Goal: Task Accomplishment & Management: Manage account settings

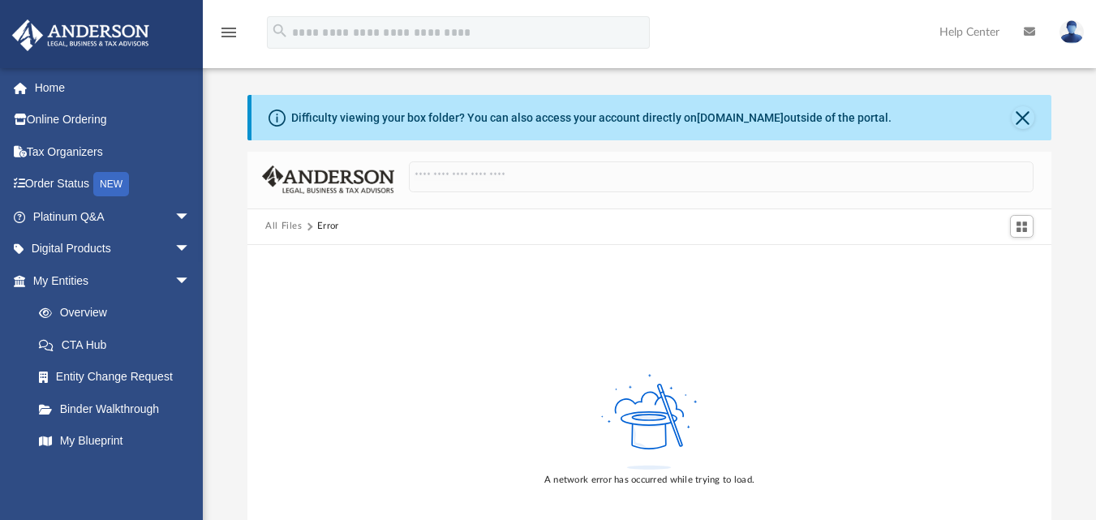
click at [285, 232] on button "All Files" at bounding box center [283, 226] width 37 height 15
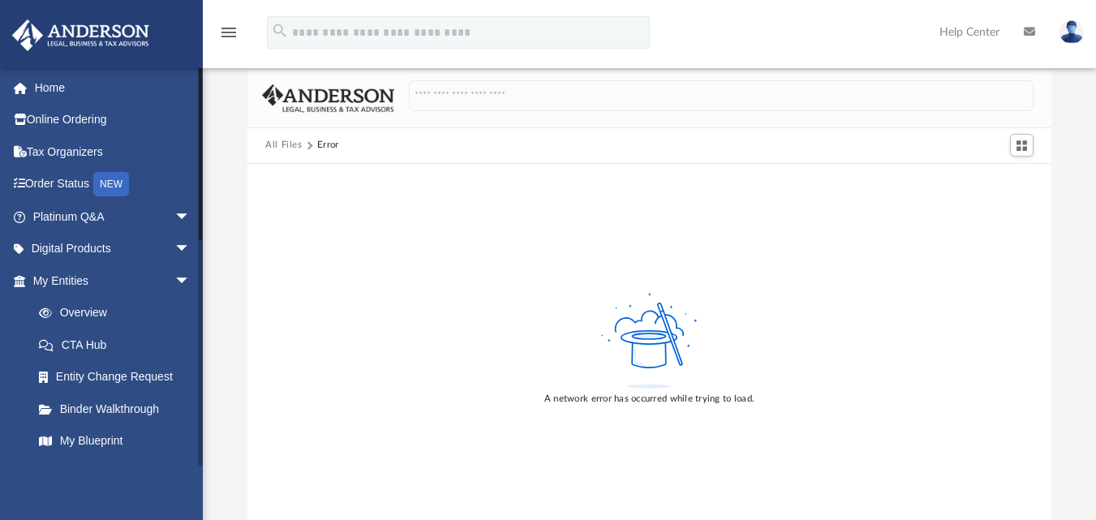
click at [174, 281] on span "arrow_drop_down" at bounding box center [190, 280] width 32 height 33
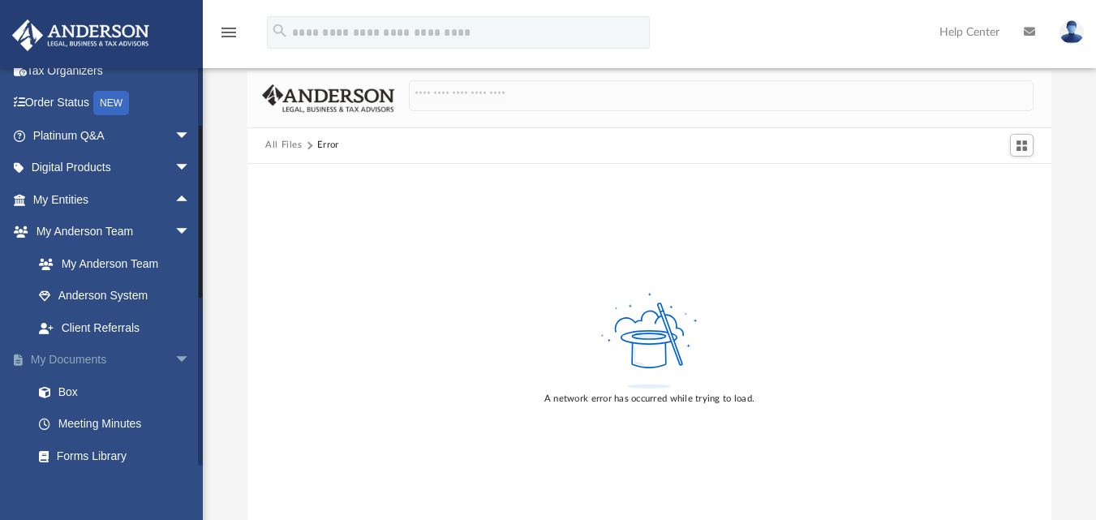
click at [174, 361] on span "arrow_drop_down" at bounding box center [190, 360] width 32 height 33
click at [174, 359] on span "arrow_drop_up" at bounding box center [190, 360] width 32 height 33
click at [88, 397] on link "Box" at bounding box center [119, 392] width 192 height 32
click at [286, 148] on button "All Files" at bounding box center [283, 145] width 37 height 15
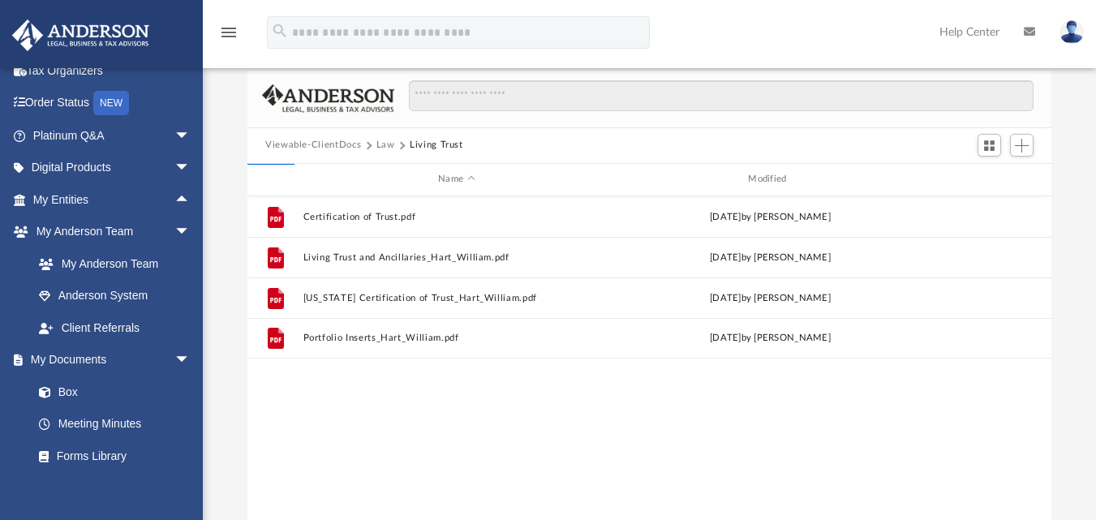
scroll to position [357, 792]
click at [324, 147] on button "Viewable-ClientDocs" at bounding box center [313, 145] width 96 height 15
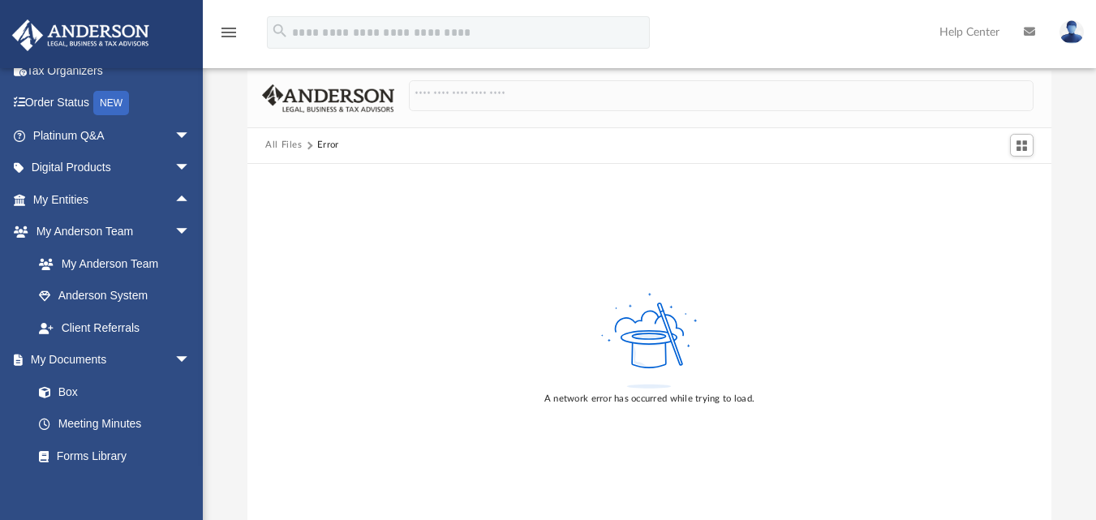
click at [286, 140] on button "All Files" at bounding box center [283, 145] width 37 height 15
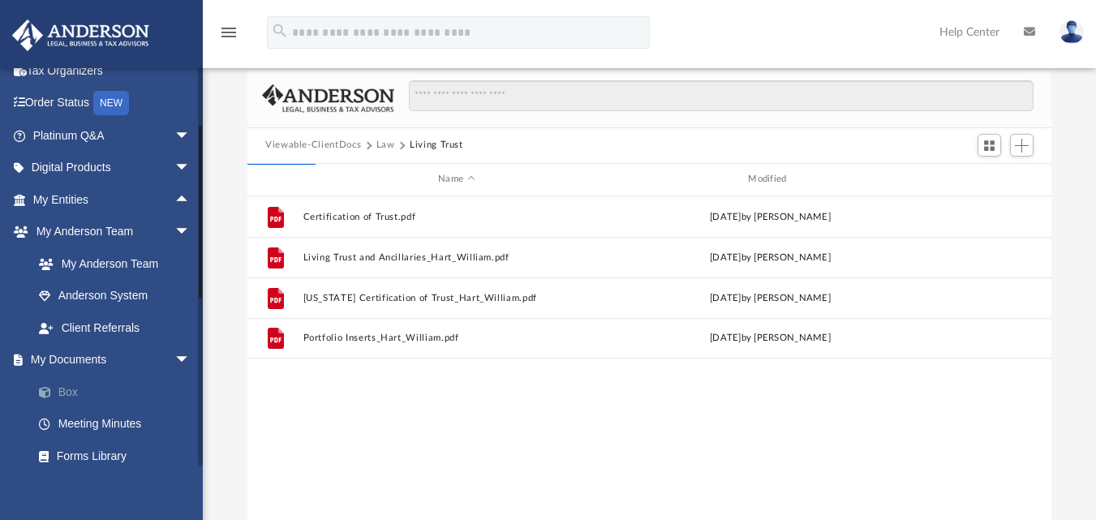
click at [109, 384] on link "Box" at bounding box center [119, 392] width 192 height 32
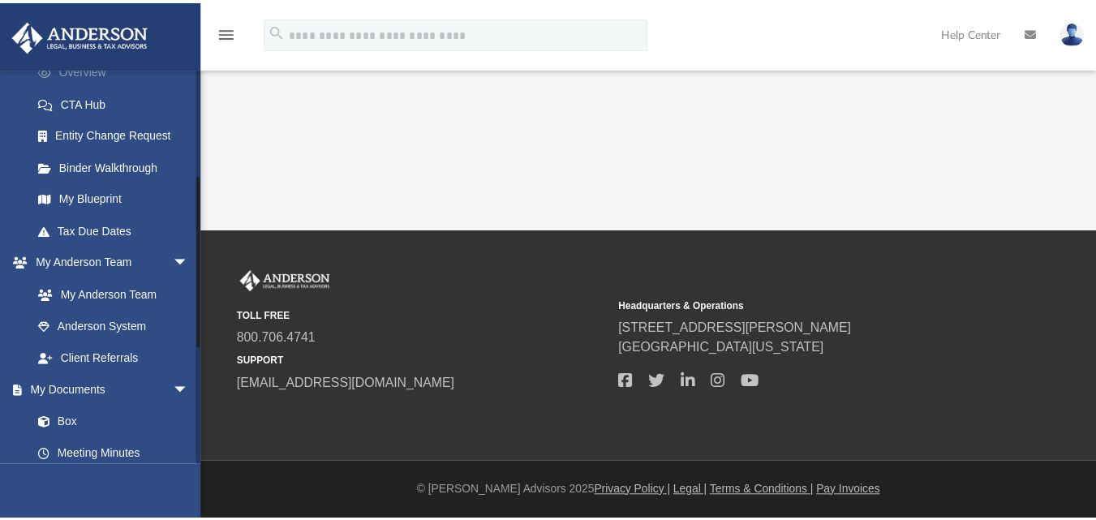
scroll to position [243, 0]
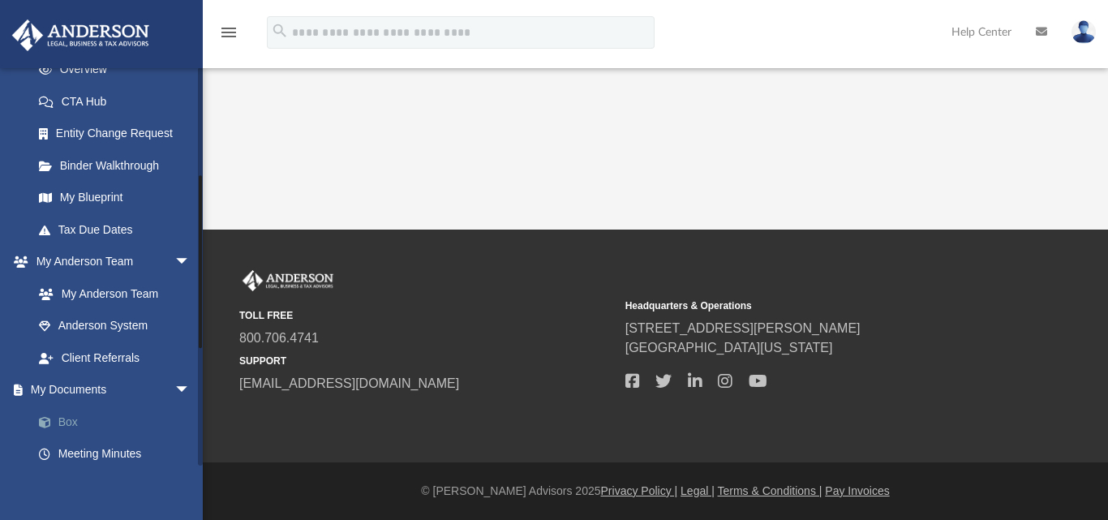
click at [67, 429] on link "Box" at bounding box center [119, 422] width 192 height 32
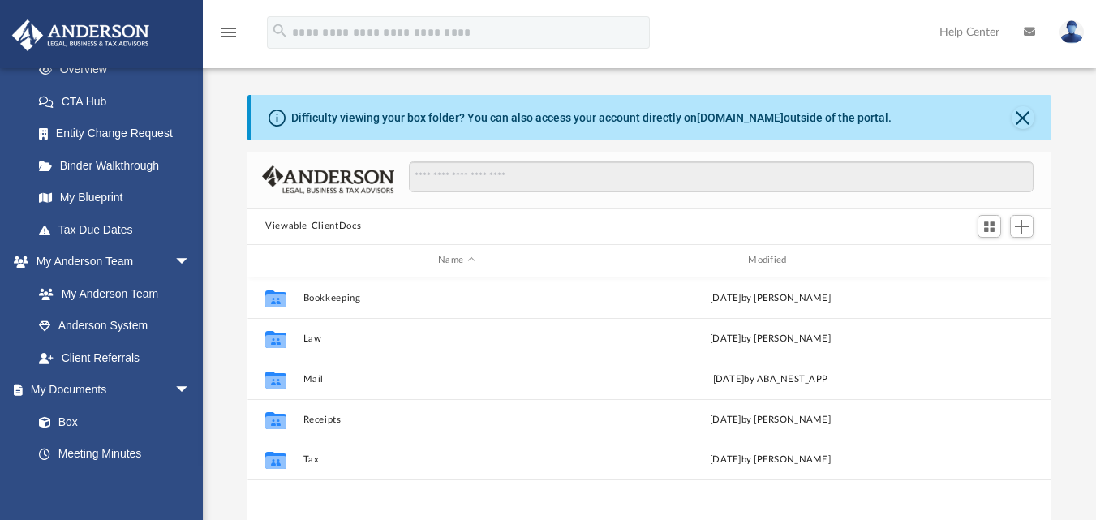
scroll to position [357, 792]
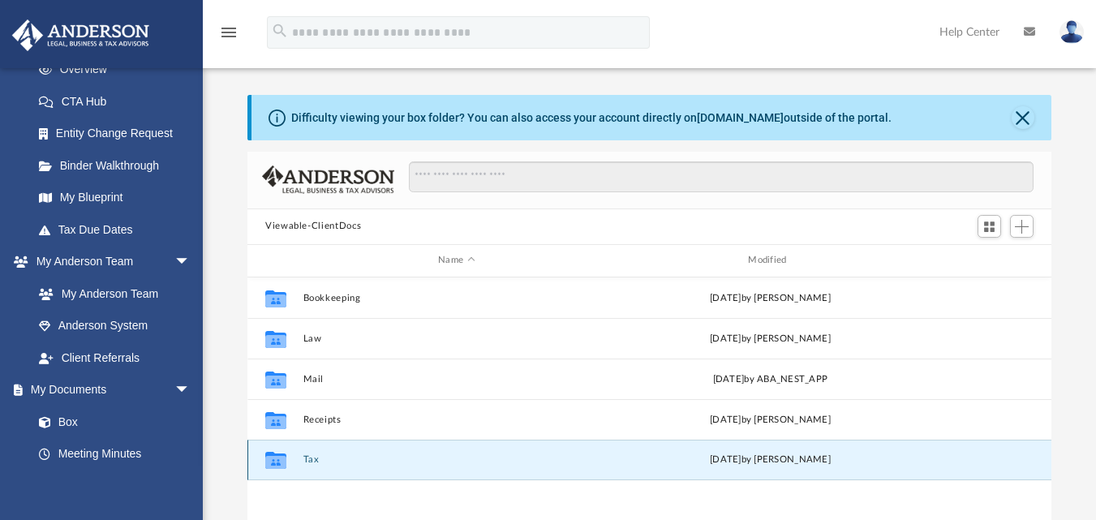
click at [308, 458] on button "Tax" at bounding box center [456, 459] width 307 height 11
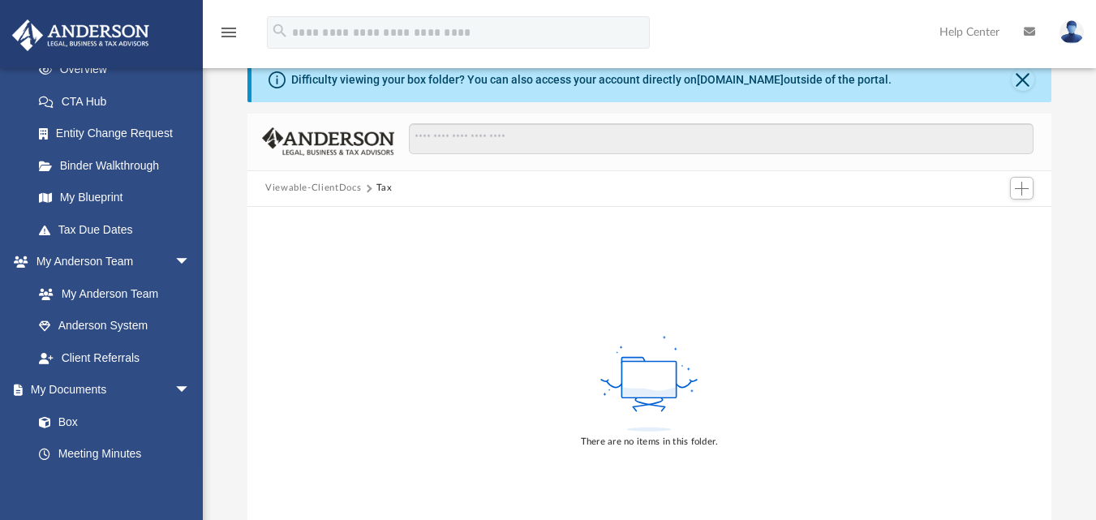
scroll to position [0, 0]
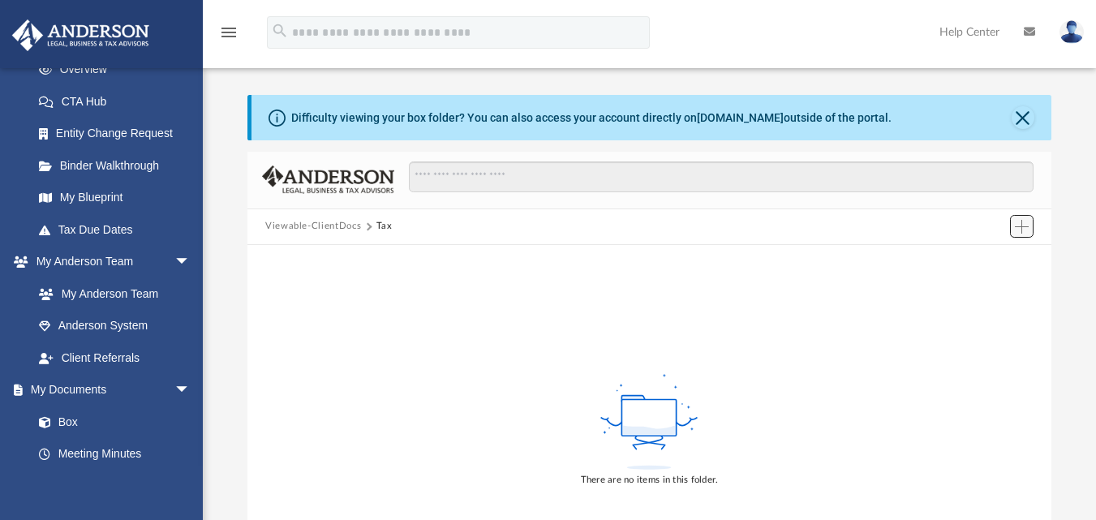
click at [1030, 223] on button "Add" at bounding box center [1022, 226] width 24 height 23
click at [895, 294] on div "There are no items in this folder." at bounding box center [649, 429] width 804 height 368
click at [1022, 233] on span "Add" at bounding box center [1022, 227] width 14 height 14
click at [990, 260] on li "Upload" at bounding box center [999, 259] width 52 height 17
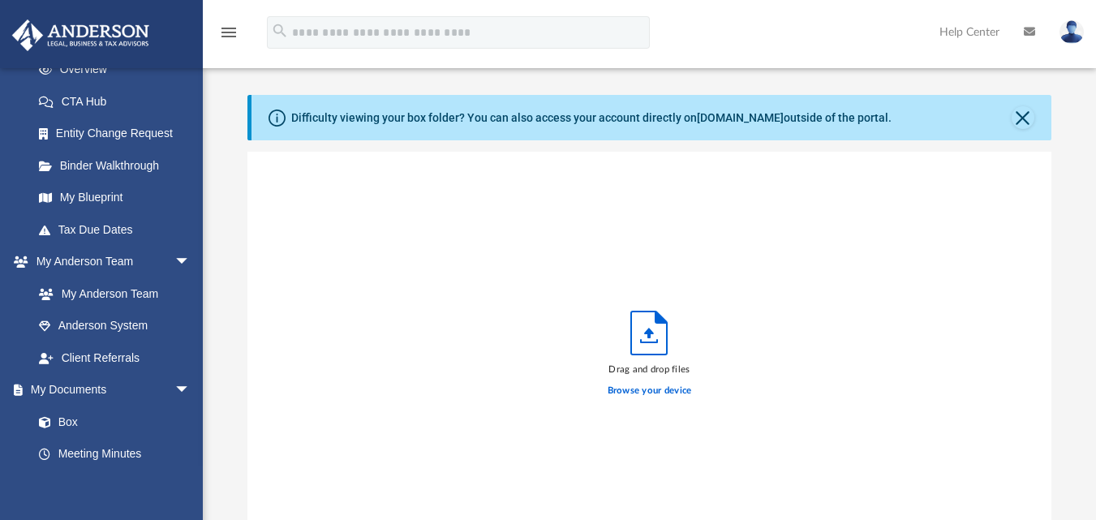
scroll to position [399, 792]
click at [645, 391] on label "Browse your device" at bounding box center [650, 391] width 84 height 15
click at [0, 0] on input "Browse your device" at bounding box center [0, 0] width 0 height 0
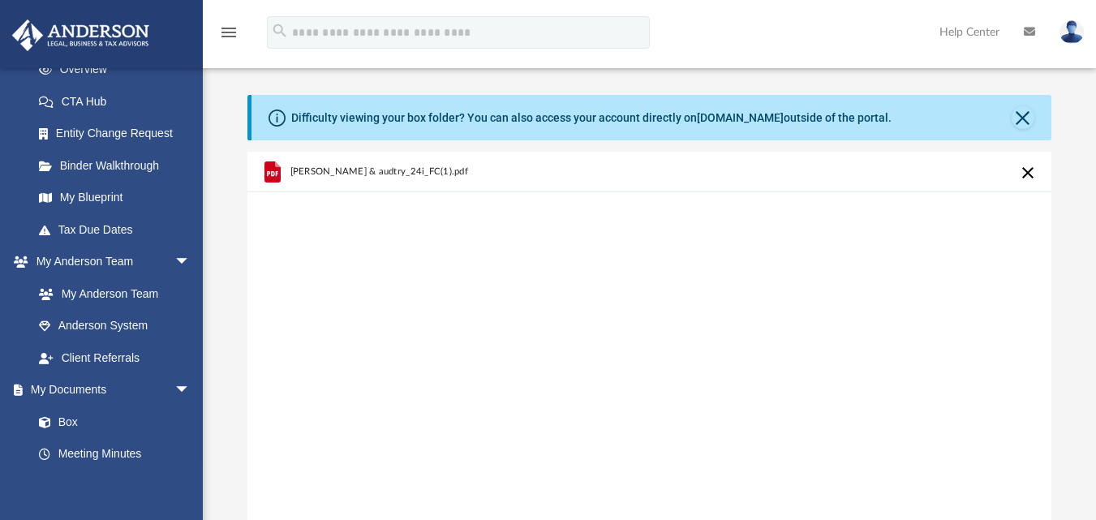
click at [1032, 171] on button "Cancel this upload" at bounding box center [1027, 172] width 19 height 19
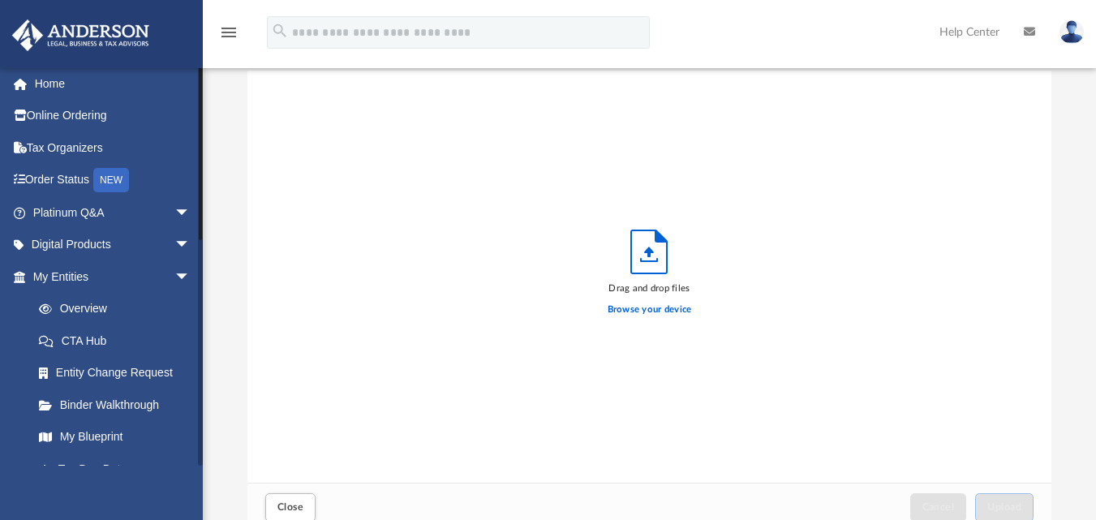
scroll to position [0, 0]
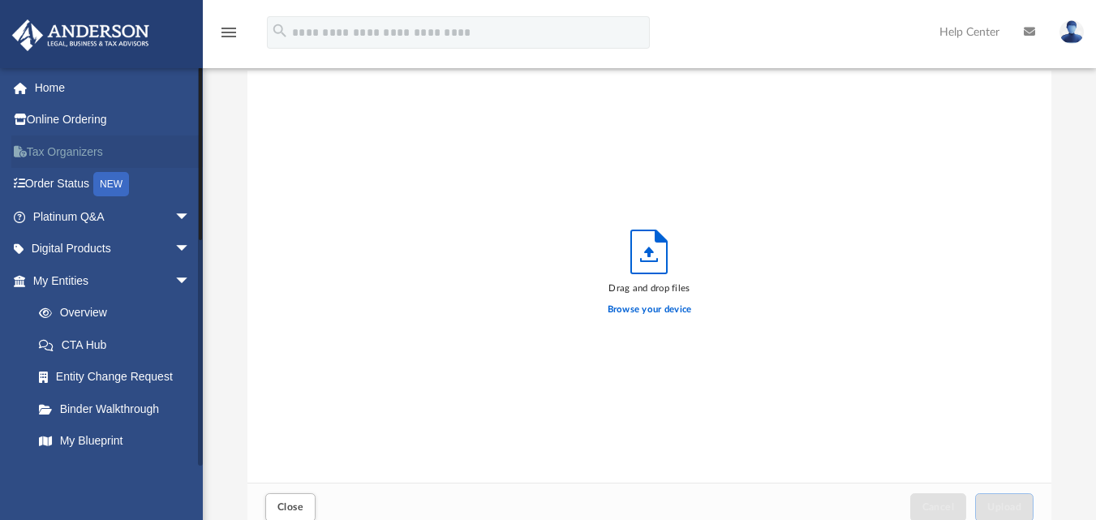
click at [91, 144] on link "Tax Organizers" at bounding box center [113, 151] width 204 height 32
click at [81, 152] on link "Tax Organizers" at bounding box center [113, 151] width 204 height 32
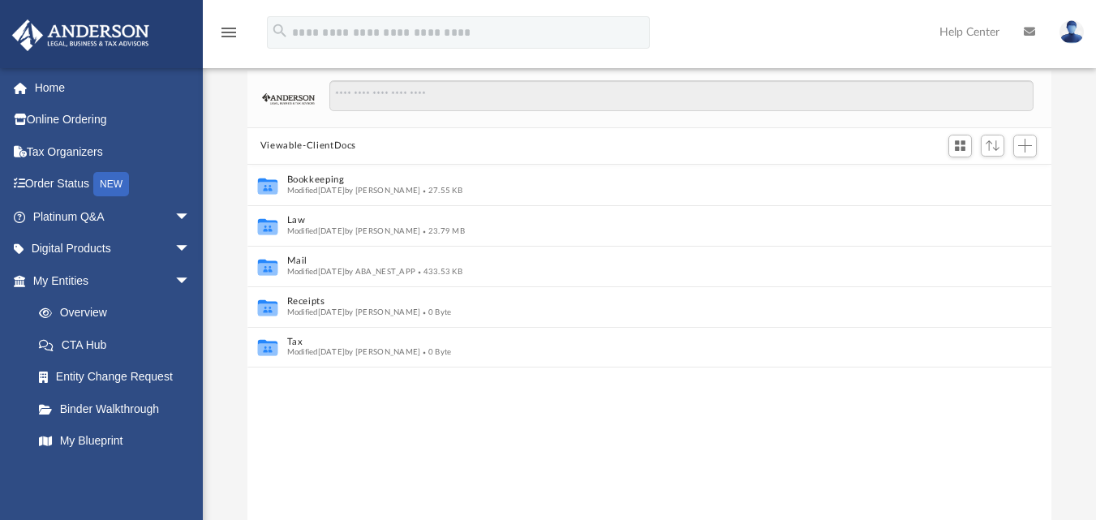
scroll to position [81, 0]
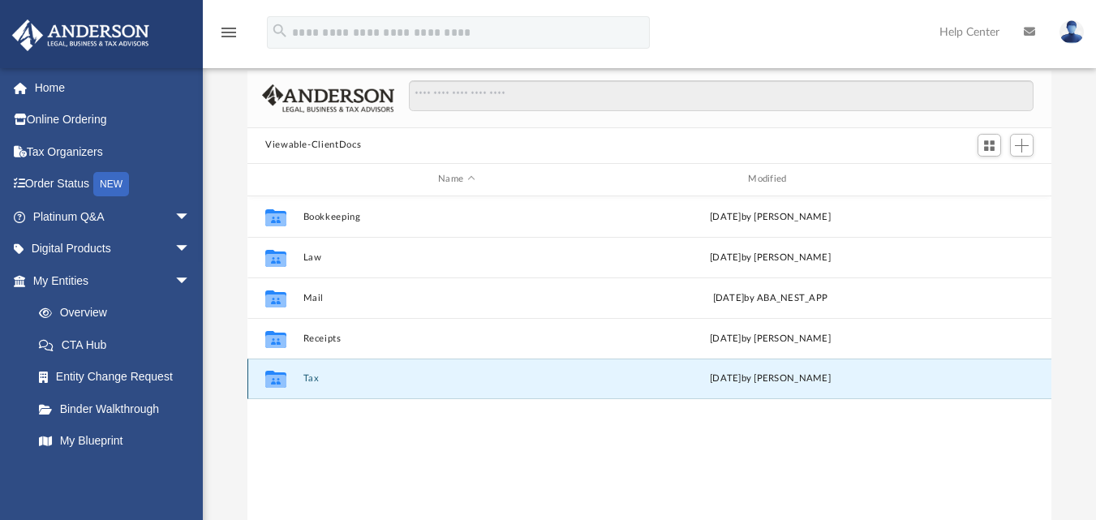
click at [307, 382] on button "Tax" at bounding box center [456, 378] width 307 height 11
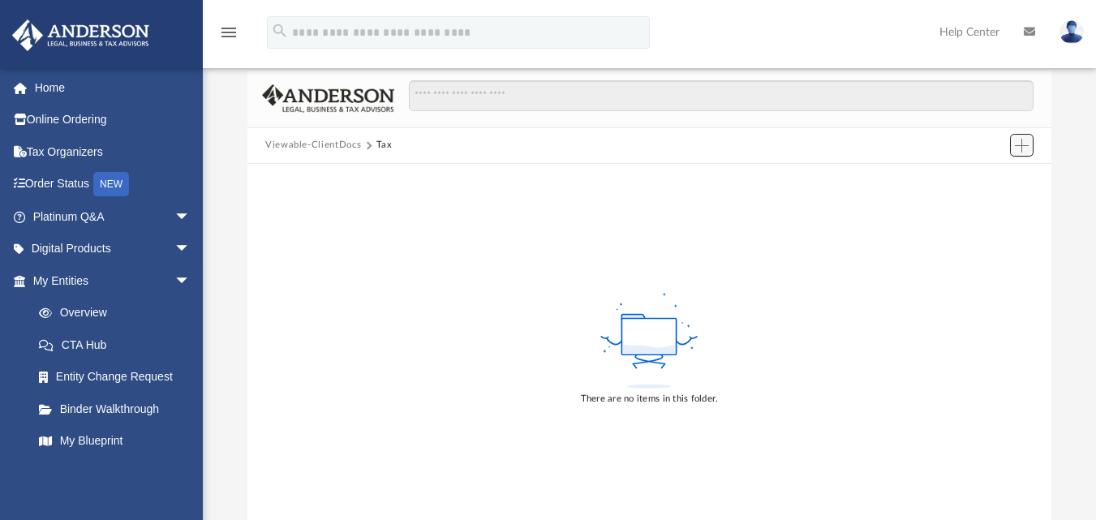
click at [1015, 141] on span "Add" at bounding box center [1022, 146] width 14 height 14
click at [990, 178] on li "Upload" at bounding box center [999, 178] width 52 height 17
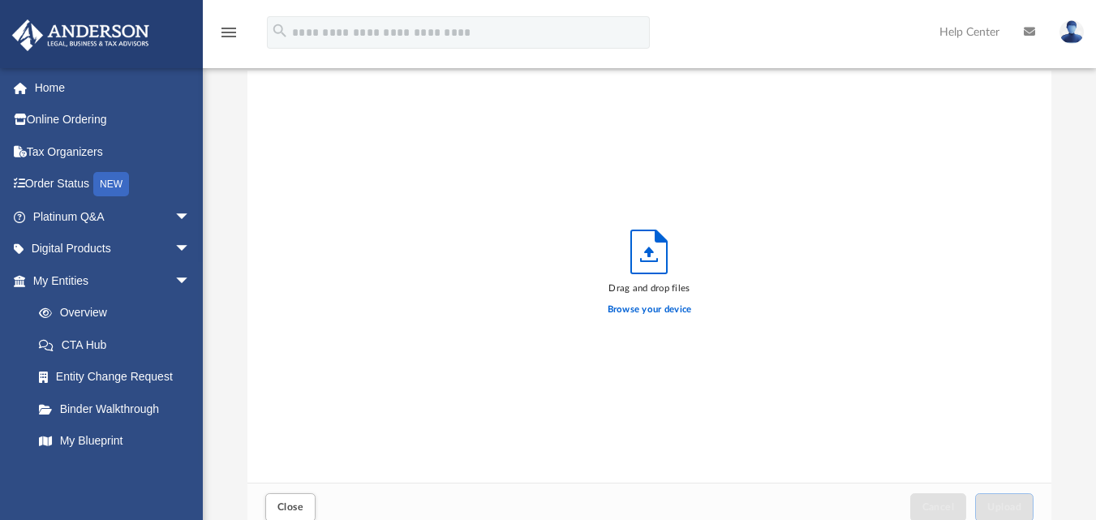
scroll to position [399, 792]
click at [640, 314] on label "Browse your device" at bounding box center [650, 310] width 84 height 15
click at [0, 0] on input "Browse your device" at bounding box center [0, 0] width 0 height 0
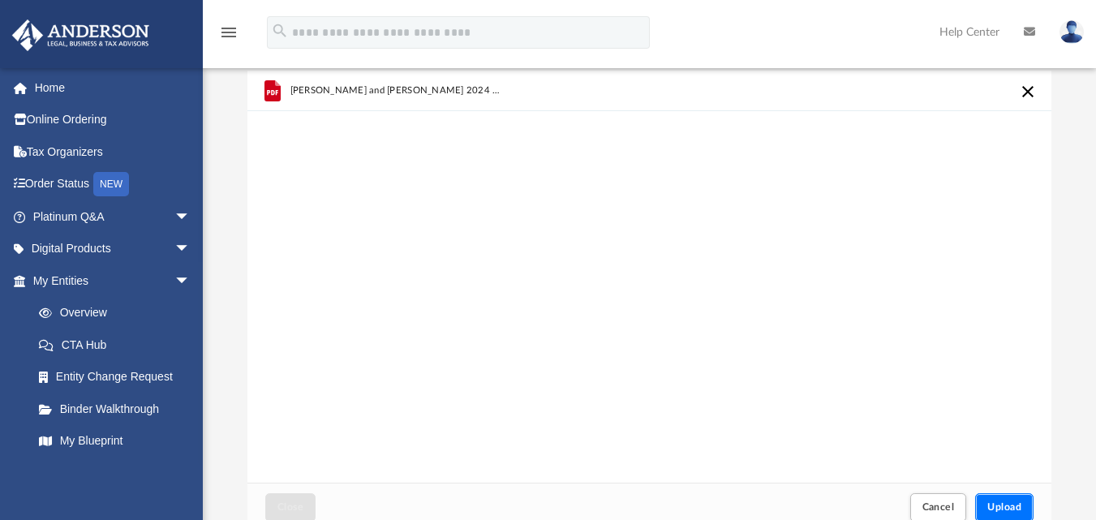
click at [1012, 513] on button "Upload" at bounding box center [1004, 507] width 58 height 28
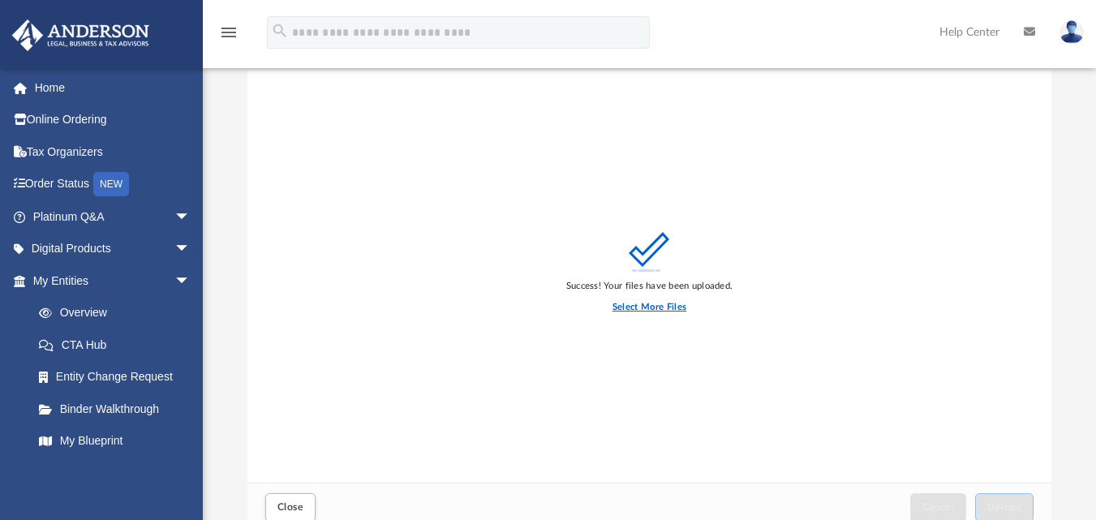
click at [676, 300] on label "Select More Files" at bounding box center [649, 307] width 74 height 15
click at [0, 0] on input "Select More Files" at bounding box center [0, 0] width 0 height 0
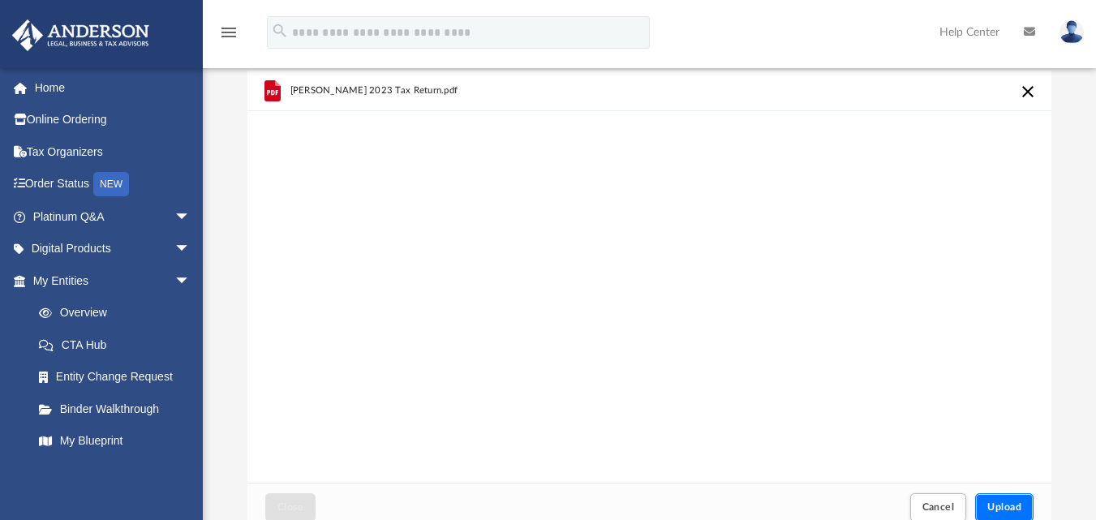
click at [1004, 512] on button "Upload" at bounding box center [1004, 507] width 58 height 28
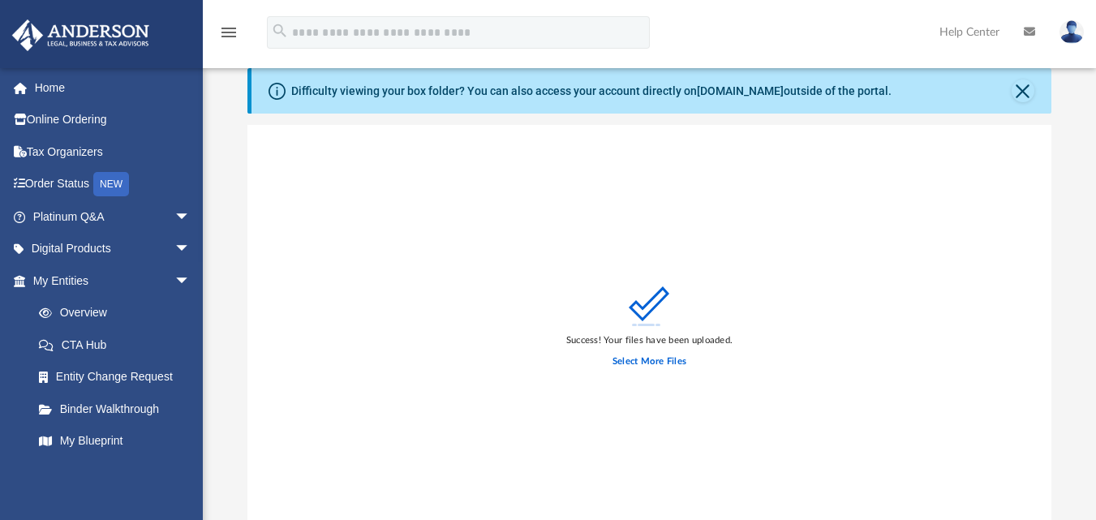
scroll to position [0, 0]
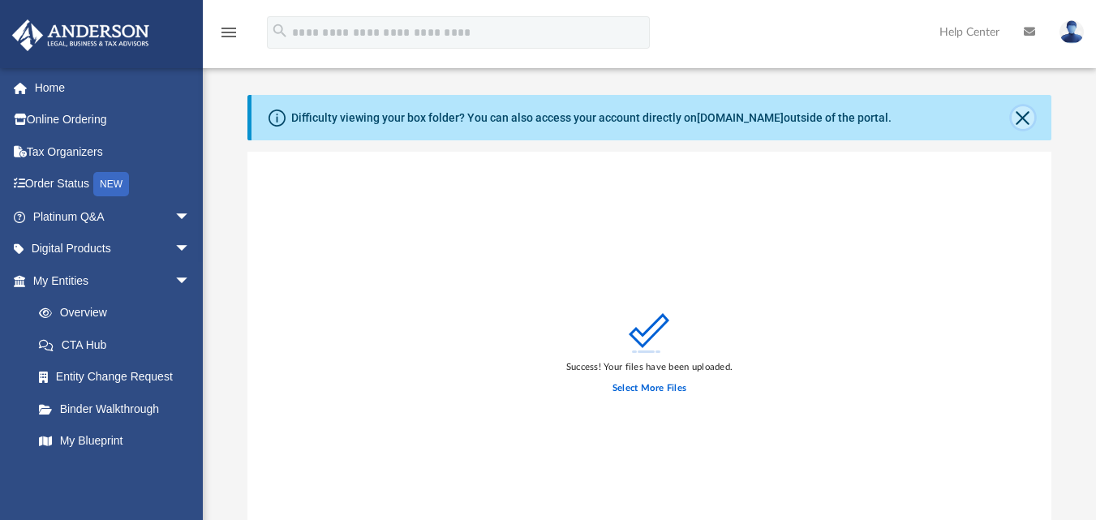
click at [1028, 114] on button "Close" at bounding box center [1022, 117] width 23 height 23
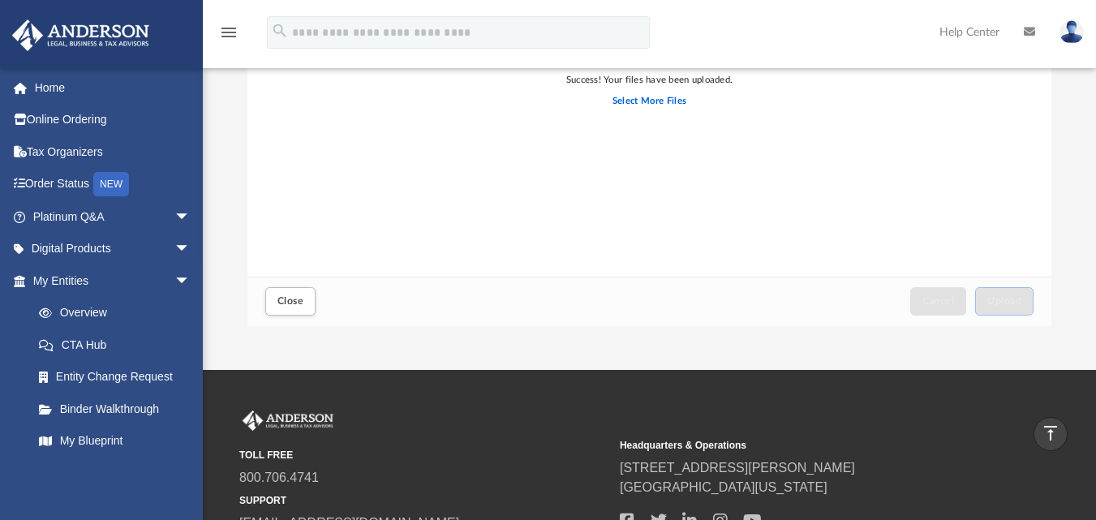
scroll to position [81, 0]
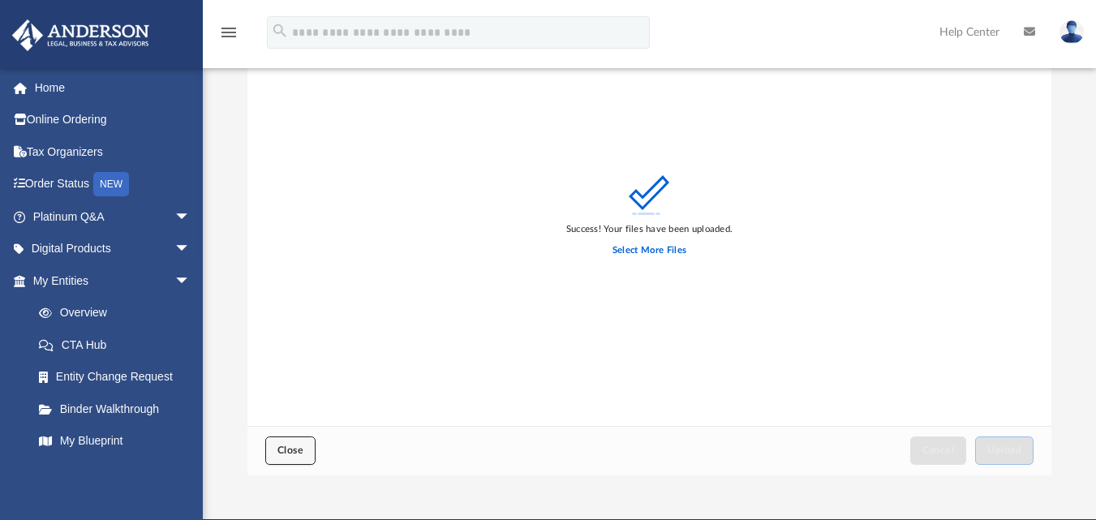
click at [302, 450] on span "Close" at bounding box center [290, 450] width 26 height 10
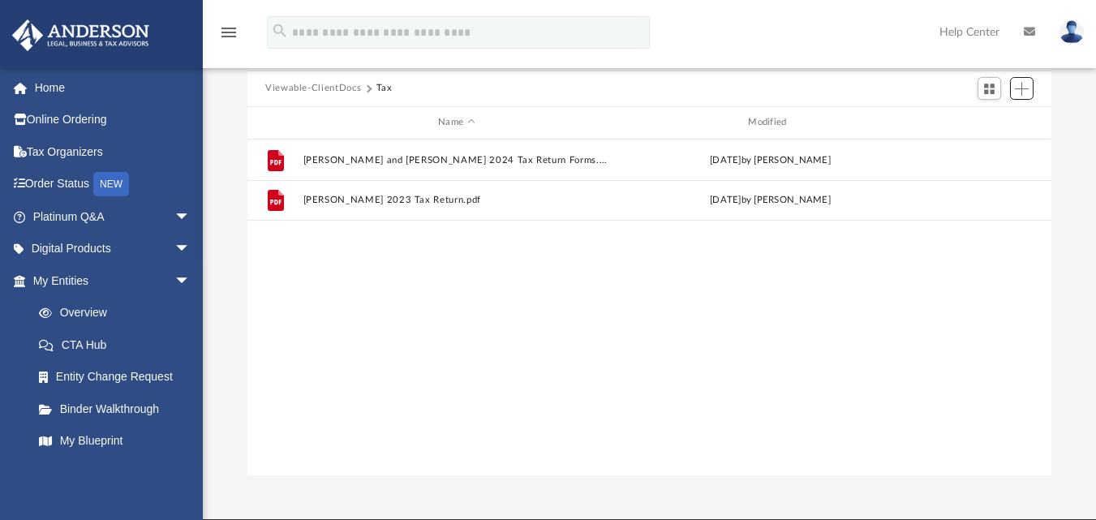
scroll to position [0, 0]
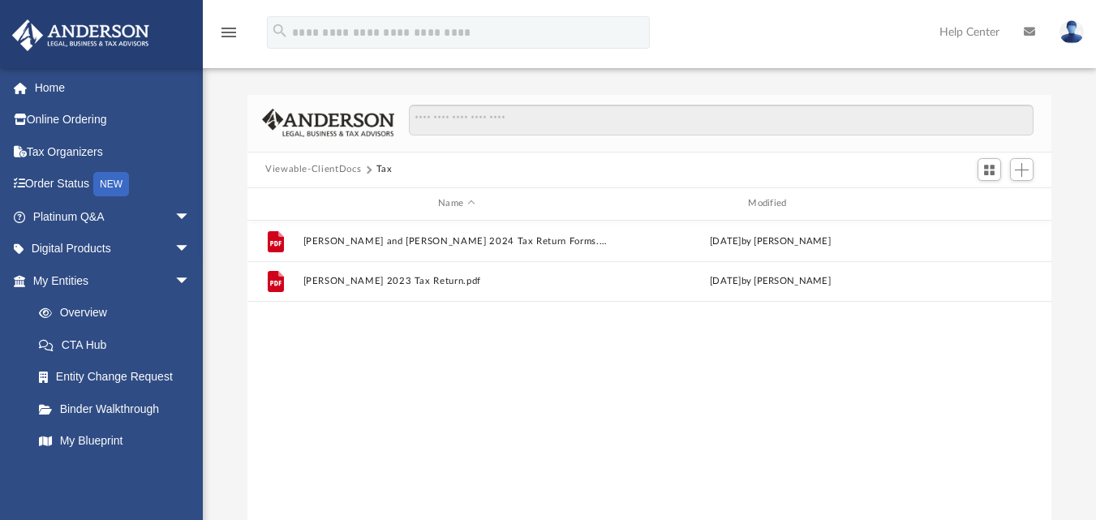
click at [583, 364] on div "File William and Audrey Hart 2024 Tax Return Forms.pdf today by Audrey Hart Fil…" at bounding box center [649, 389] width 804 height 336
